Goal: Check status

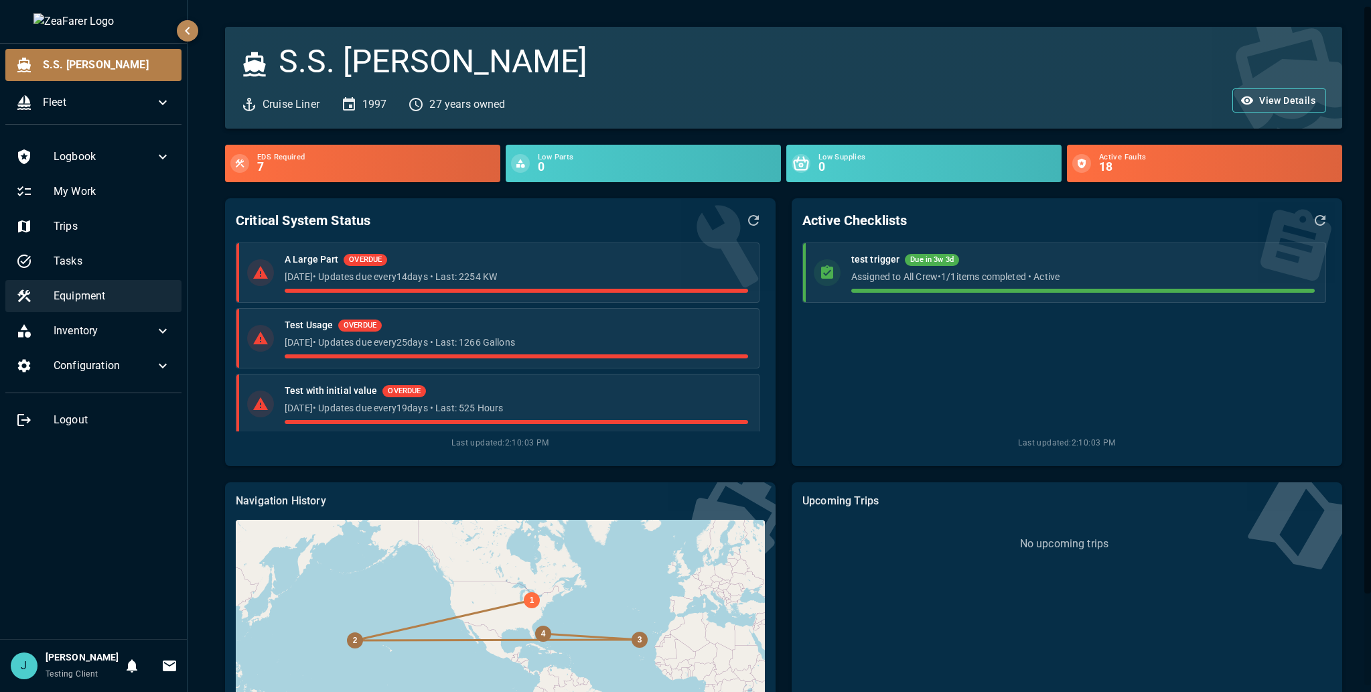
click at [53, 298] on div "Equipment" at bounding box center [93, 296] width 176 height 32
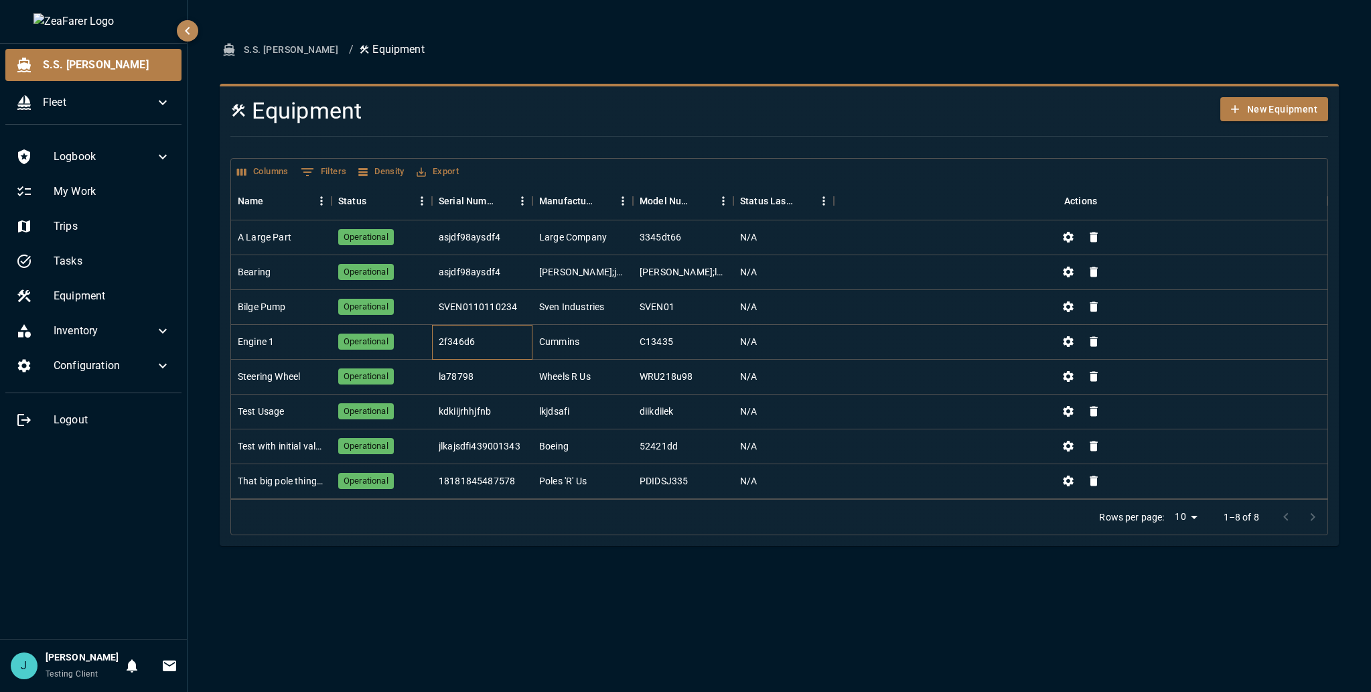
click at [466, 342] on div "2f346d6" at bounding box center [457, 341] width 36 height 13
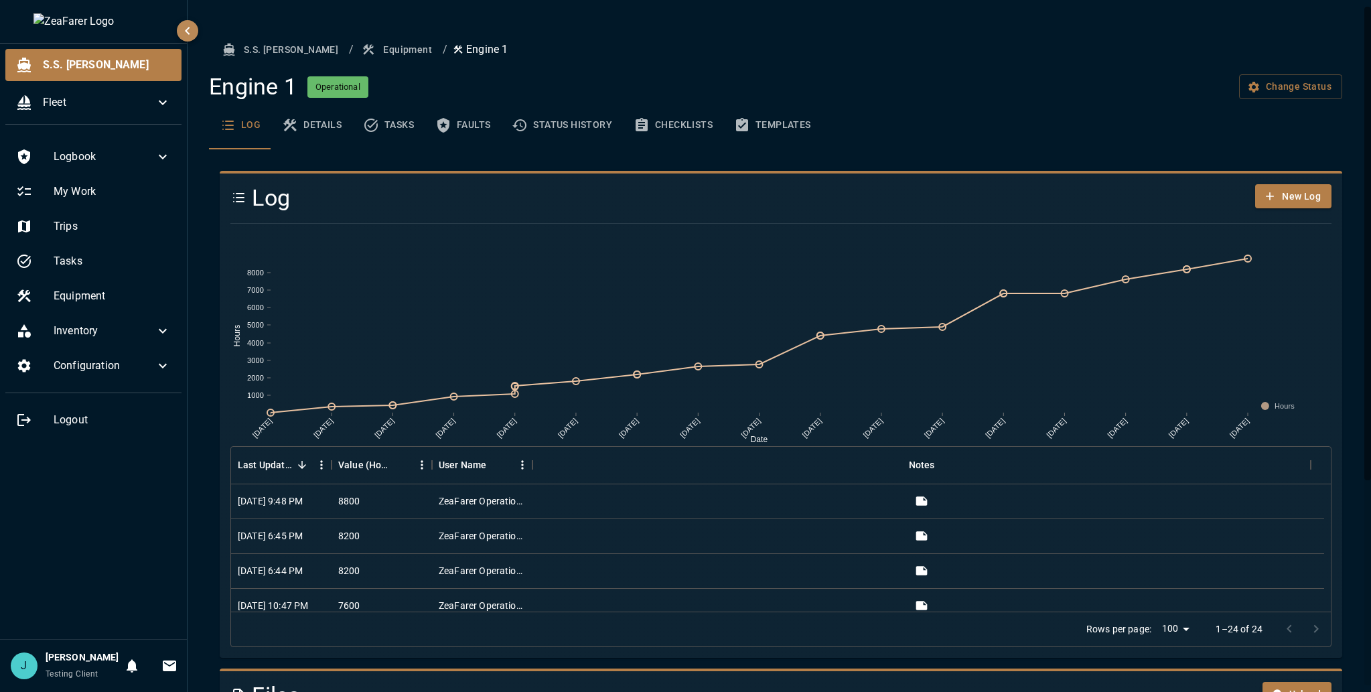
click at [628, 127] on button "Checklists" at bounding box center [673, 125] width 100 height 48
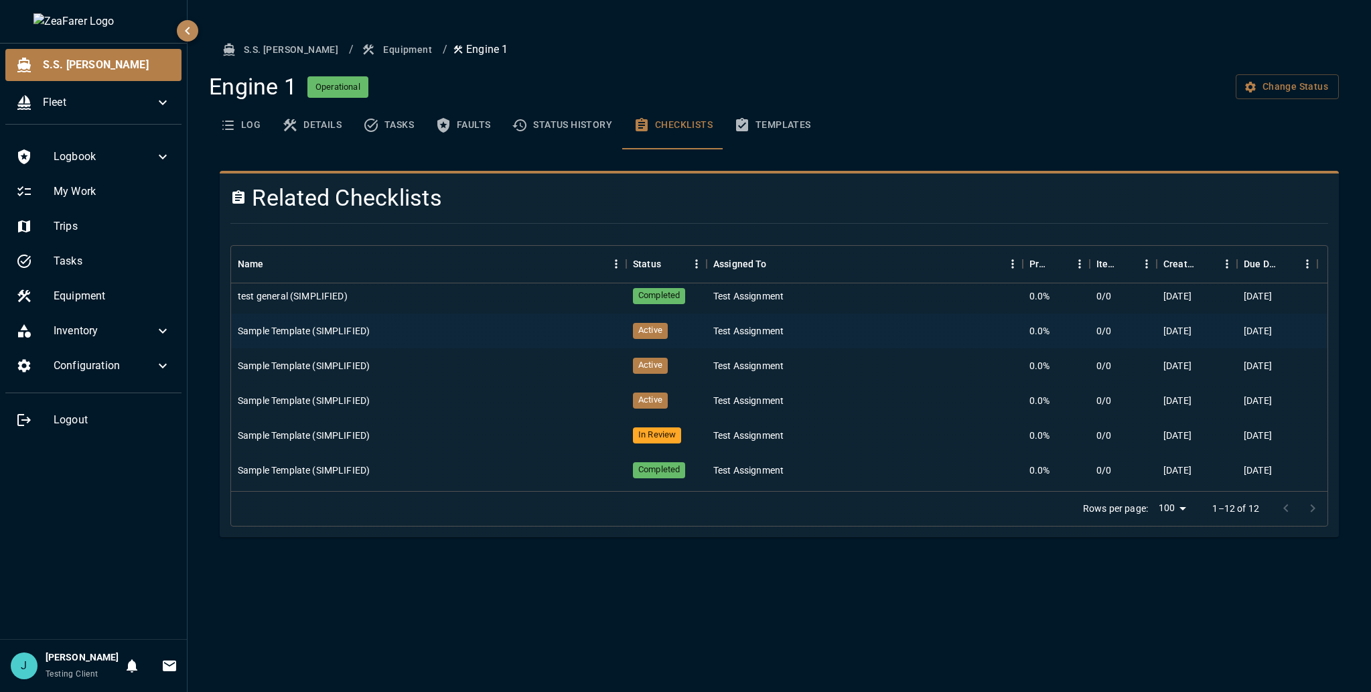
scroll to position [210, 0]
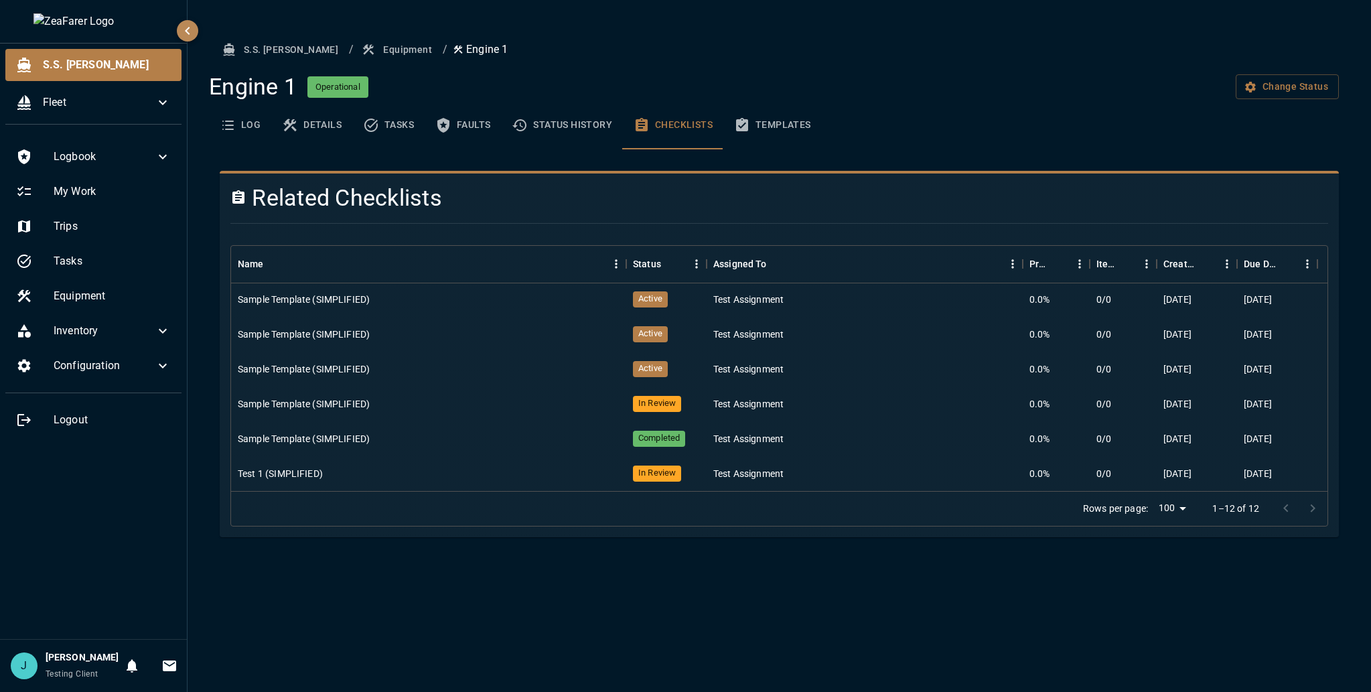
click at [601, 116] on button "Status History" at bounding box center [562, 125] width 122 height 48
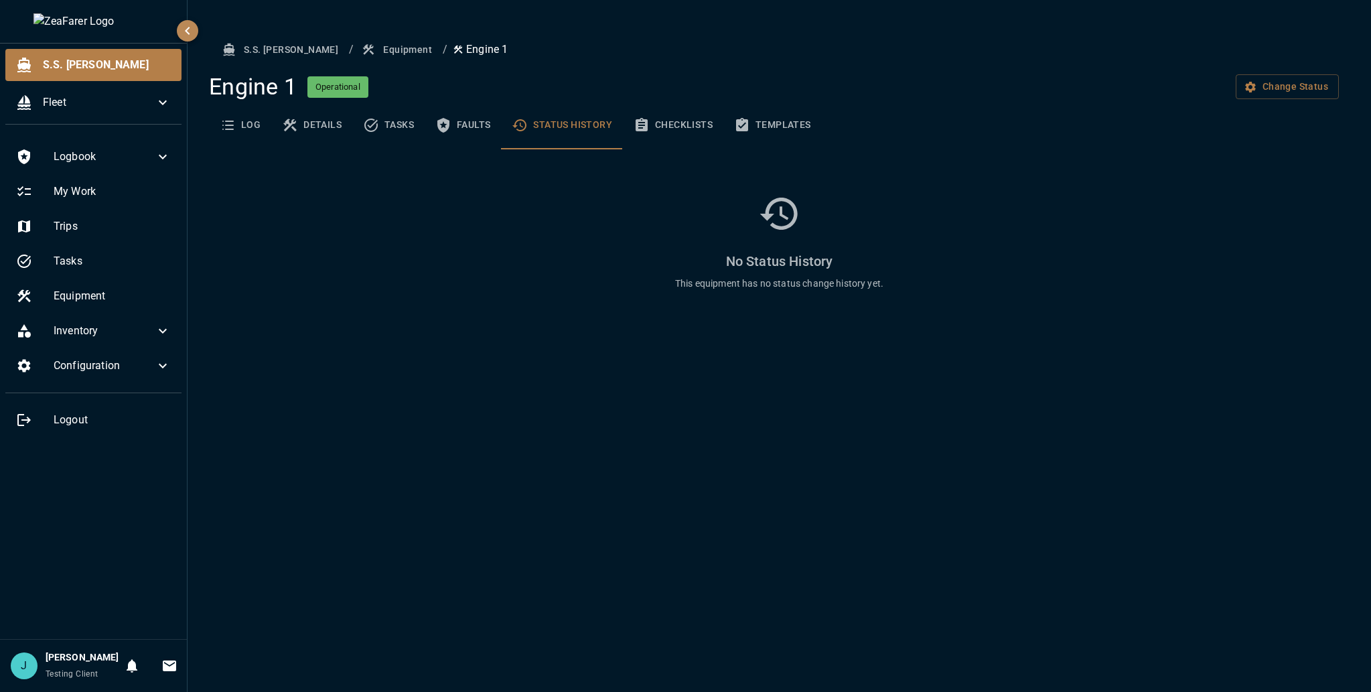
click at [660, 135] on button "Checklists" at bounding box center [673, 125] width 100 height 48
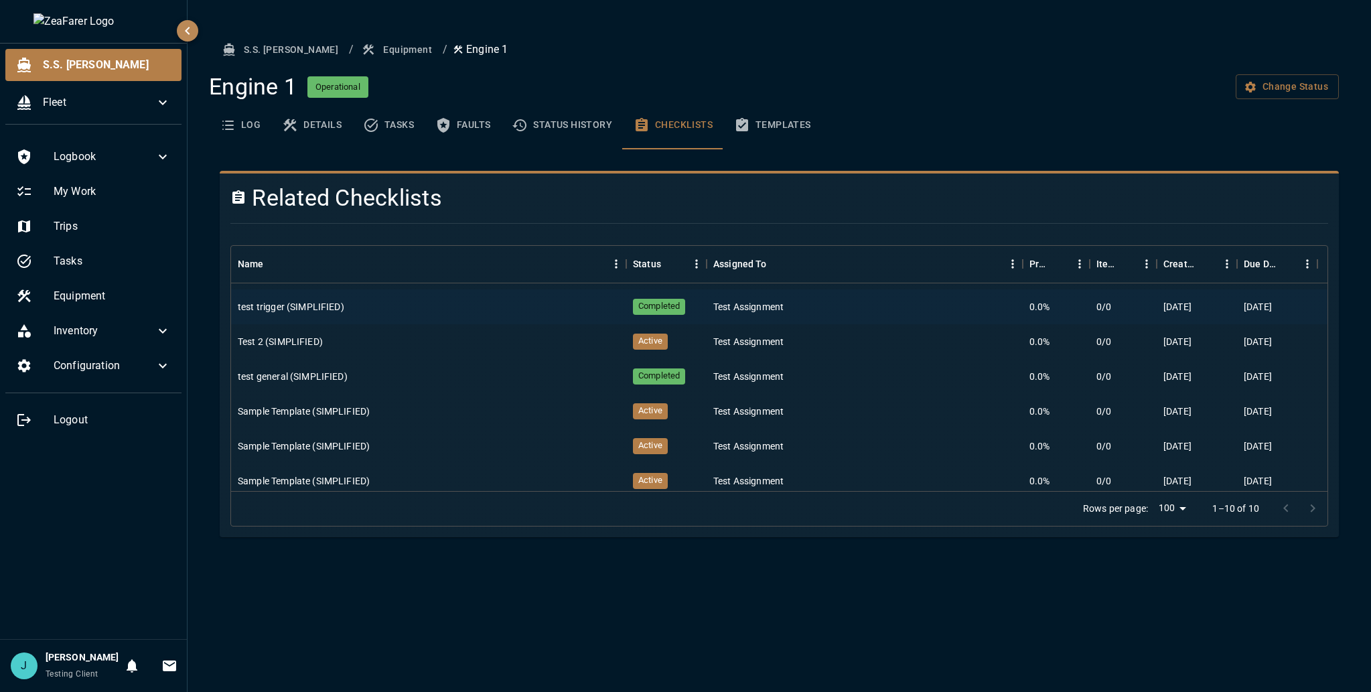
scroll to position [0, 0]
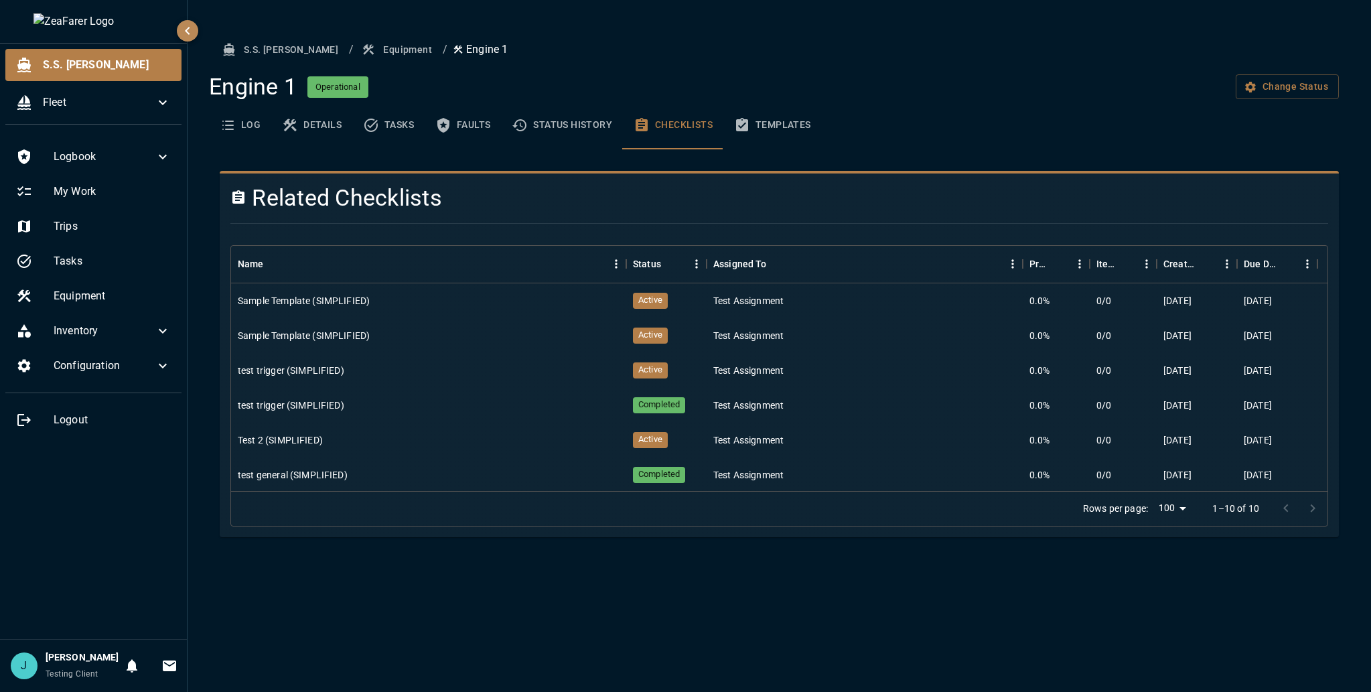
click at [934, 80] on div "Engine 1 Operational Change Status" at bounding box center [774, 87] width 1130 height 28
click at [768, 146] on button "Templates" at bounding box center [772, 125] width 98 height 48
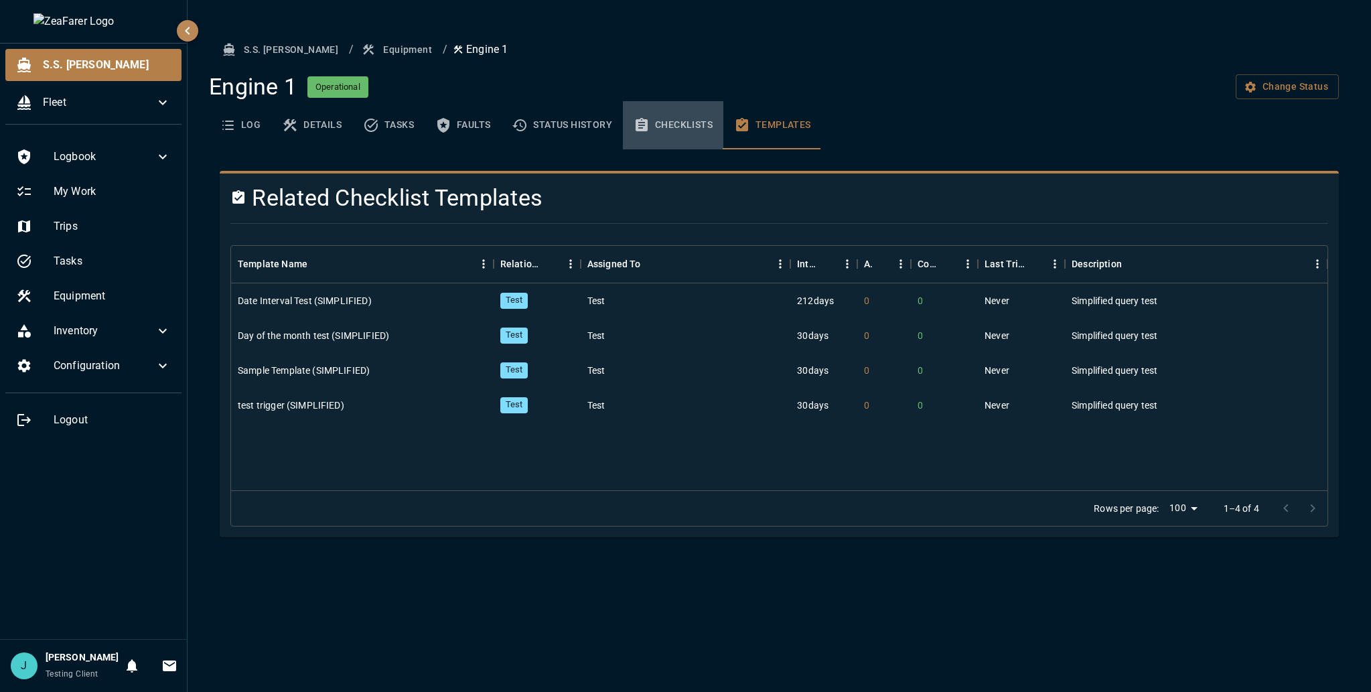
click at [672, 122] on button "Checklists" at bounding box center [673, 125] width 100 height 48
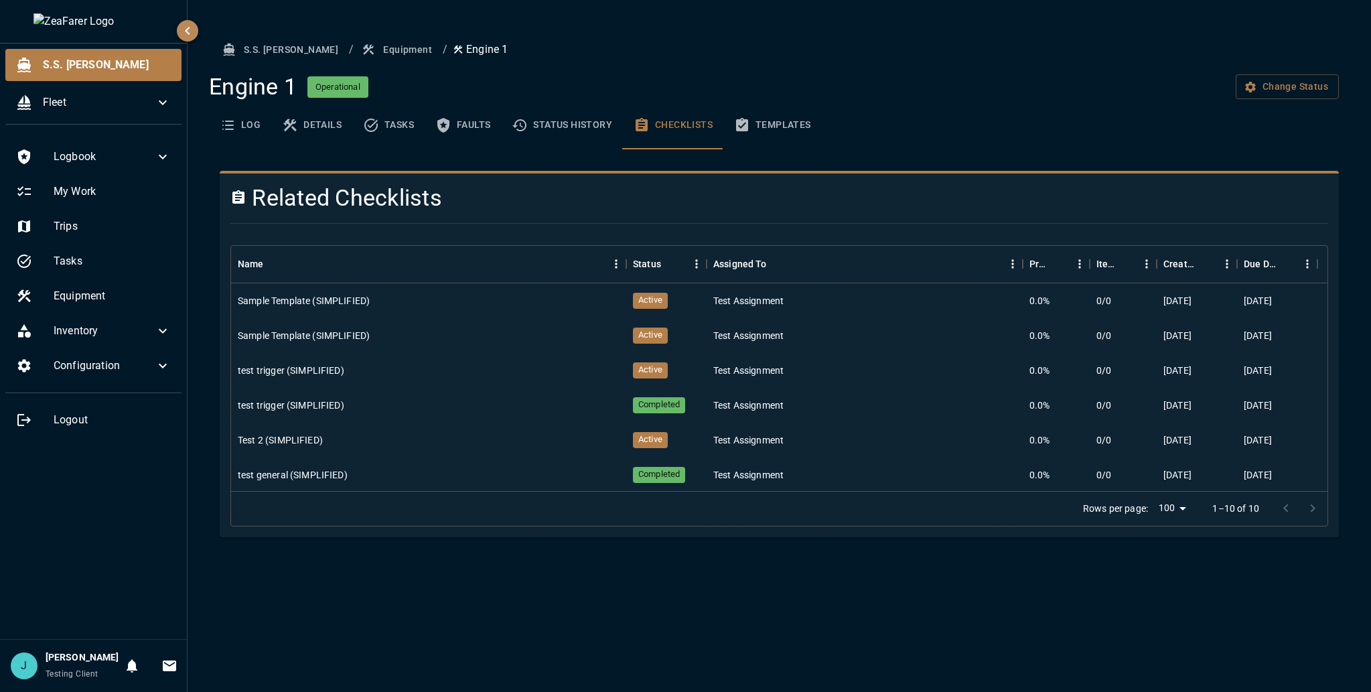
click at [759, 90] on div "Engine 1 Operational Change Status" at bounding box center [774, 87] width 1130 height 28
click at [741, 133] on icon "basic tabs example" at bounding box center [742, 125] width 16 height 16
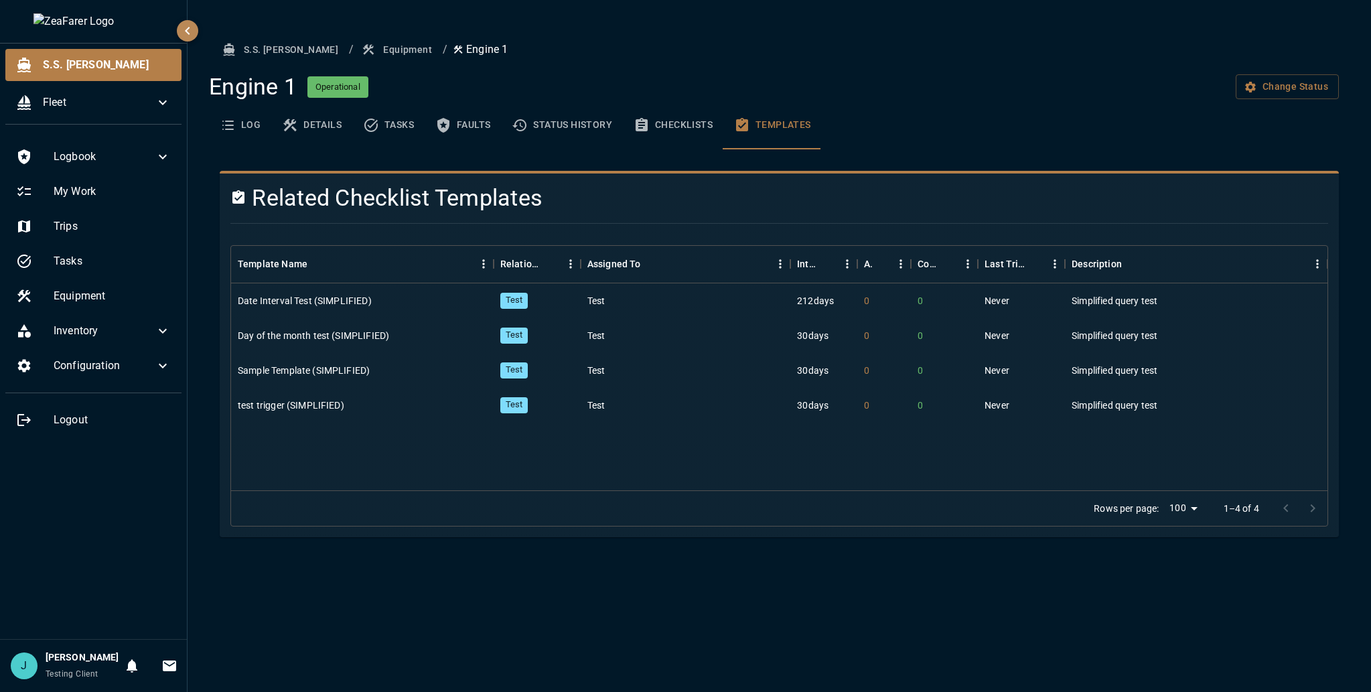
click at [719, 125] on button "Checklists" at bounding box center [673, 125] width 100 height 48
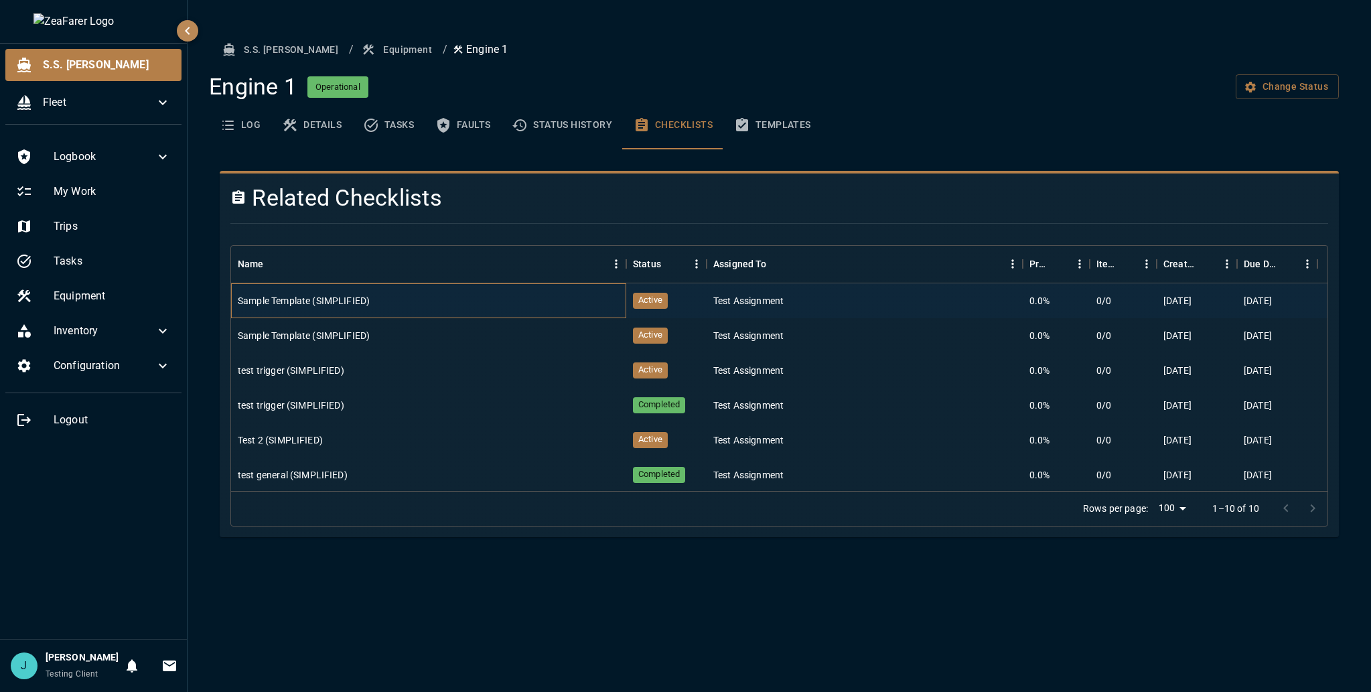
click at [484, 300] on div "Sample Template (SIMPLIFIED)" at bounding box center [428, 300] width 395 height 35
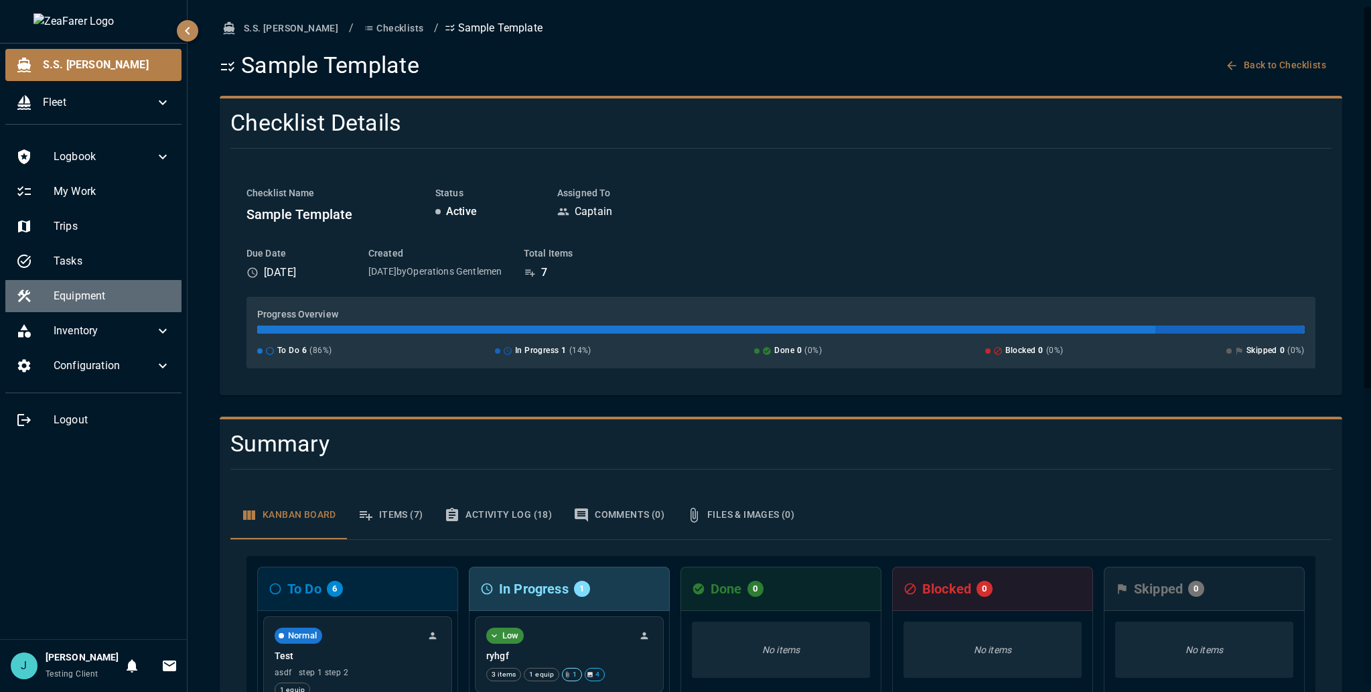
click at [121, 299] on span "Equipment" at bounding box center [112, 296] width 117 height 16
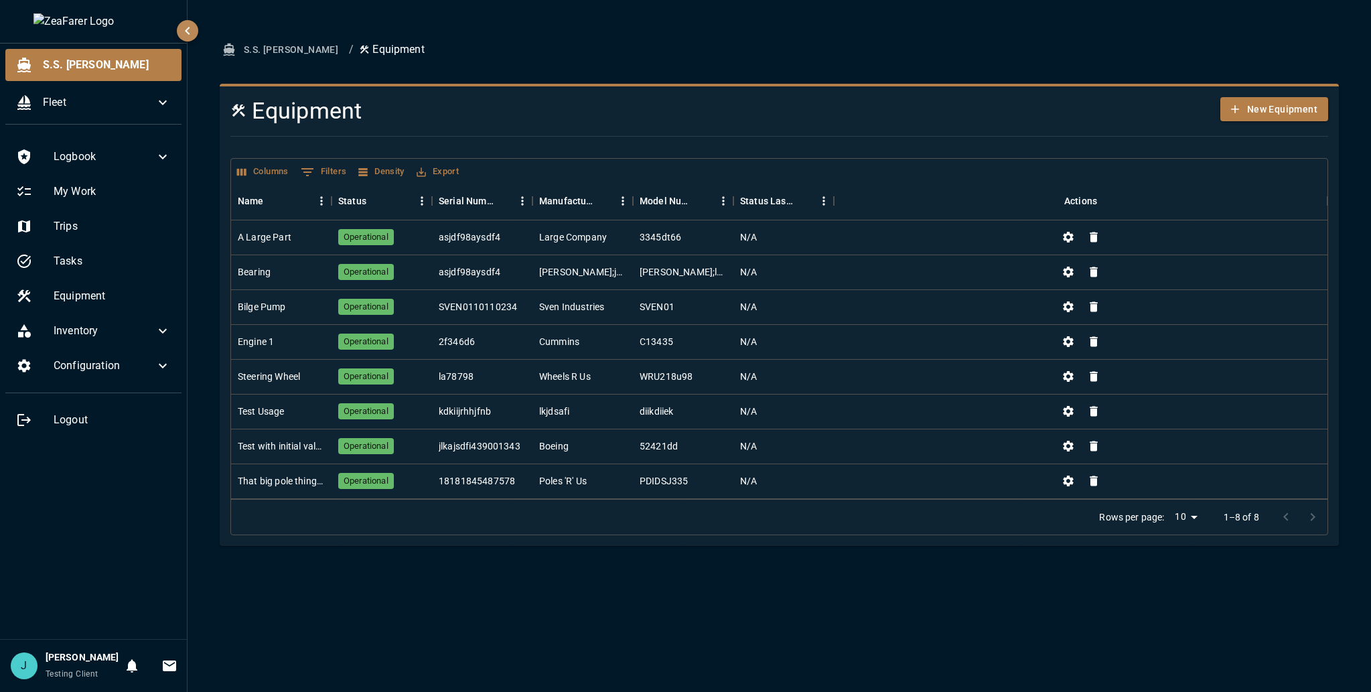
drag, startPoint x: 672, startPoint y: 89, endPoint x: 655, endPoint y: 165, distance: 77.5
click at [655, 165] on div "Equipment New Equipment Columns 0 Filters Density Export Name Status Serial Num…" at bounding box center [774, 310] width 1108 height 449
drag, startPoint x: 1323, startPoint y: 509, endPoint x: 1304, endPoint y: 556, distance: 50.7
click at [1316, 565] on div "S.S. [PERSON_NAME] / Equipment Equipment New Equipment Columns 0 Filters Densit…" at bounding box center [779, 346] width 1183 height 692
click at [1268, 546] on div "S.S. [PERSON_NAME] / Equipment Equipment New Equipment Columns 0 Filters Densit…" at bounding box center [779, 346] width 1183 height 692
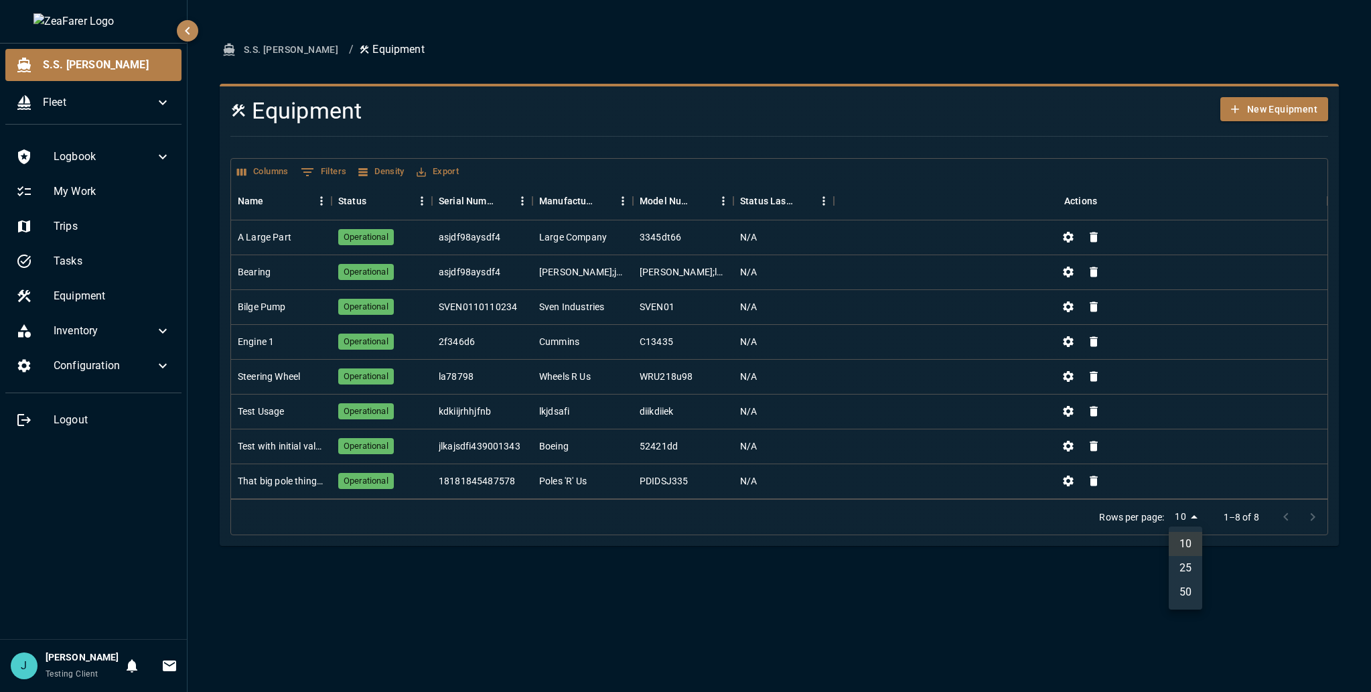
drag, startPoint x: 1169, startPoint y: 524, endPoint x: 1296, endPoint y: 509, distance: 127.4
click at [1296, 509] on body "S.S. [PERSON_NAME] Fleet Logbook My Work Trips Tasks Equipment Inventory Config…" at bounding box center [685, 346] width 1371 height 692
click at [1248, 568] on div at bounding box center [685, 346] width 1371 height 692
click at [364, 340] on span "Operational" at bounding box center [366, 342] width 56 height 13
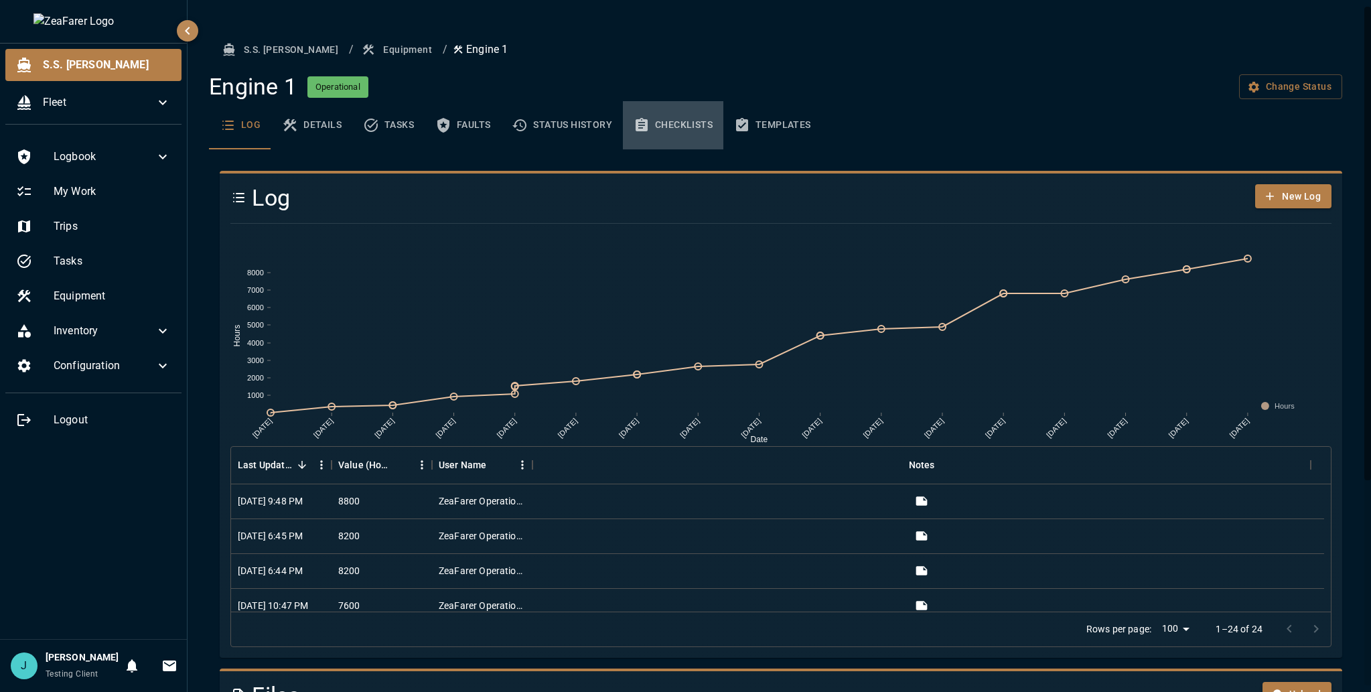
click at [650, 121] on button "Checklists" at bounding box center [673, 125] width 100 height 48
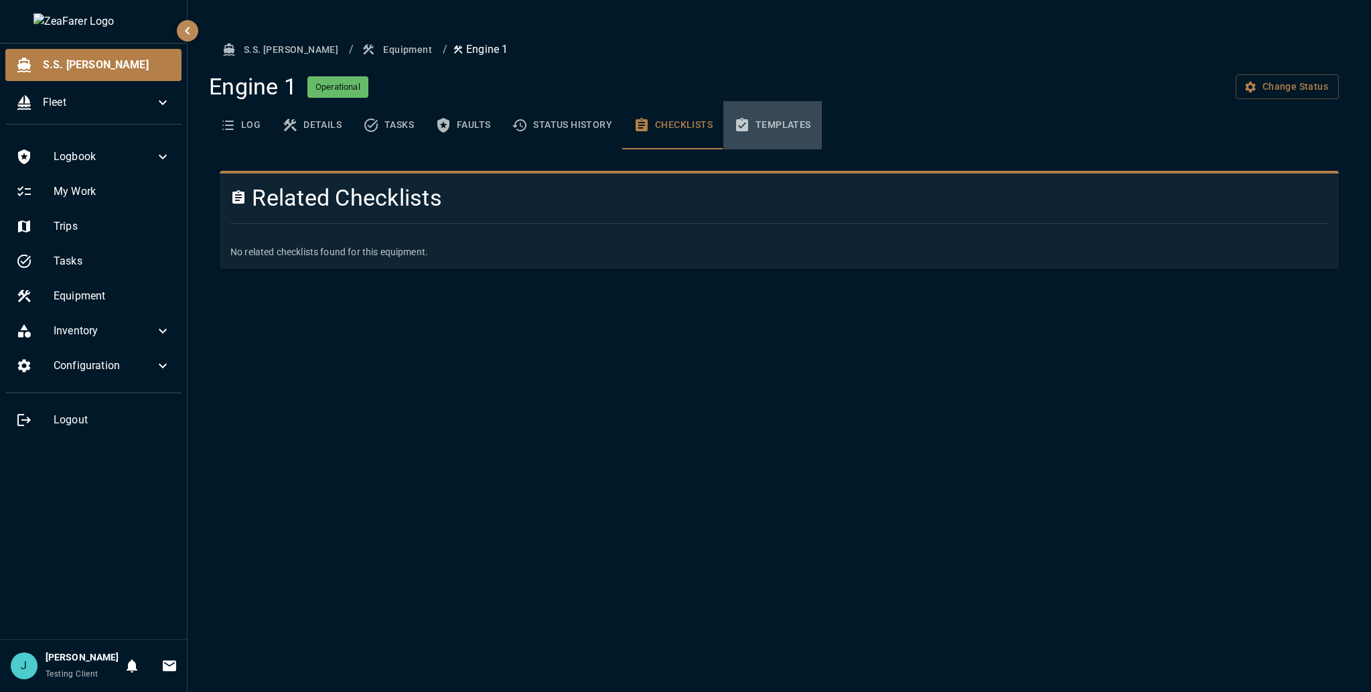
click at [780, 137] on button "Templates" at bounding box center [772, 125] width 98 height 48
click at [691, 135] on button "Checklists" at bounding box center [673, 125] width 100 height 48
